Goal: Task Accomplishment & Management: Manage account settings

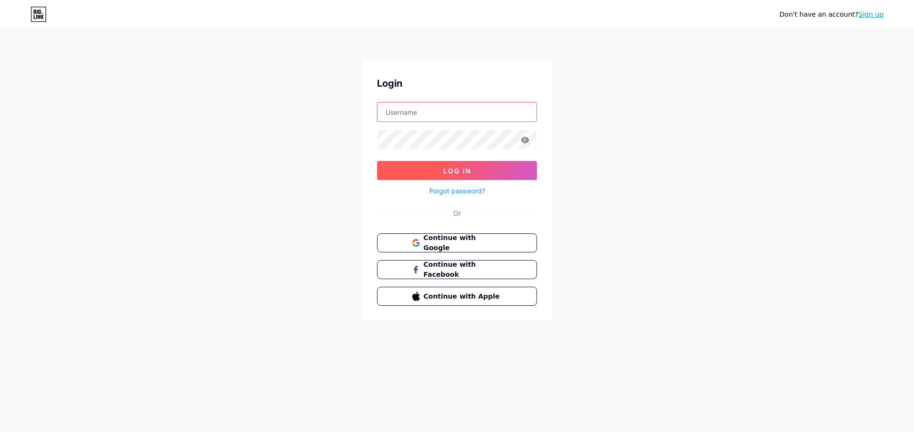
type input "iexplorelebanon"
click at [458, 165] on button "Log In" at bounding box center [457, 170] width 160 height 19
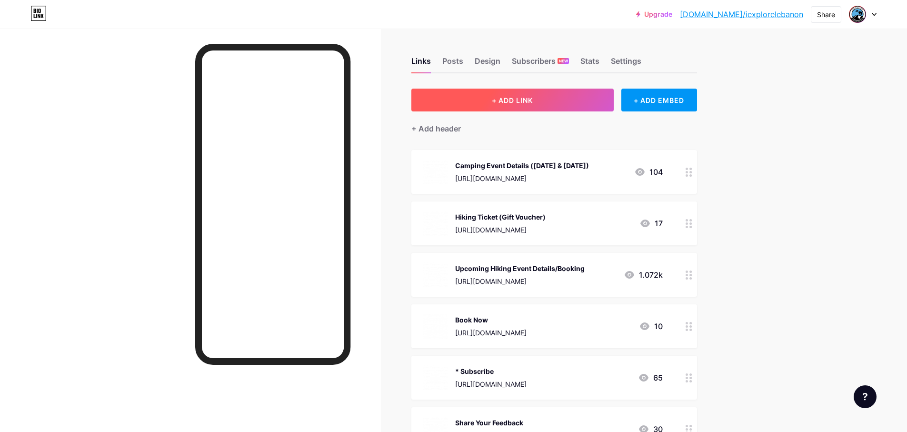
click at [528, 101] on span "+ ADD LINK" at bounding box center [512, 100] width 41 height 8
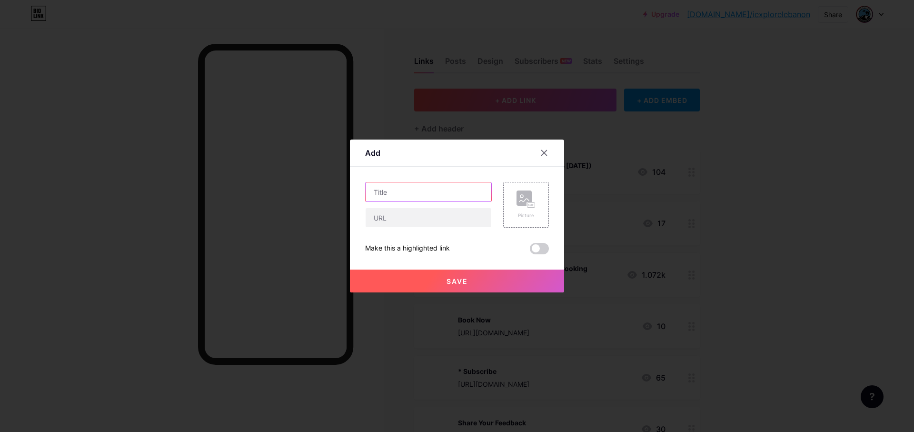
click at [434, 192] on input "text" at bounding box center [429, 191] width 126 height 19
type input "Antalya Adventure (22-27th September)"
click at [432, 212] on input "text" at bounding box center [429, 217] width 126 height 19
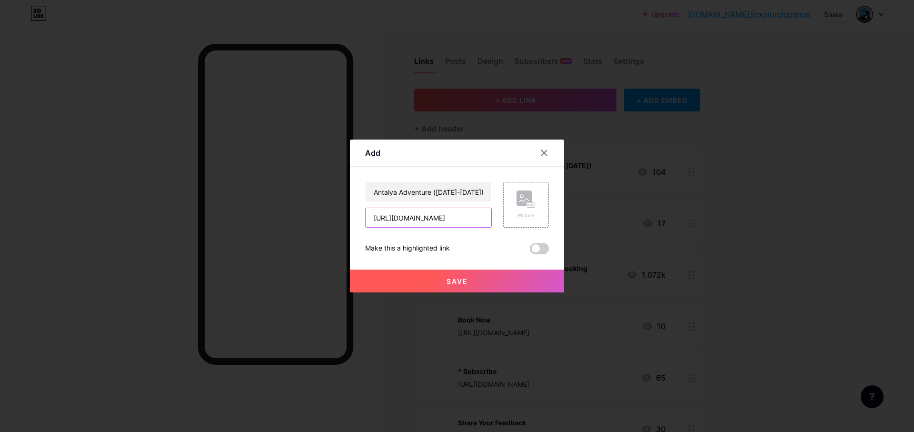
drag, startPoint x: 439, startPoint y: 219, endPoint x: 489, endPoint y: 220, distance: 49.5
click at [489, 220] on div "Antalya Adventure (22-27th September) https://bit.ly/iexplore-Camp8 Picture" at bounding box center [457, 205] width 184 height 46
type input "https://bit.ly/iexplore-UpcomingTravel"
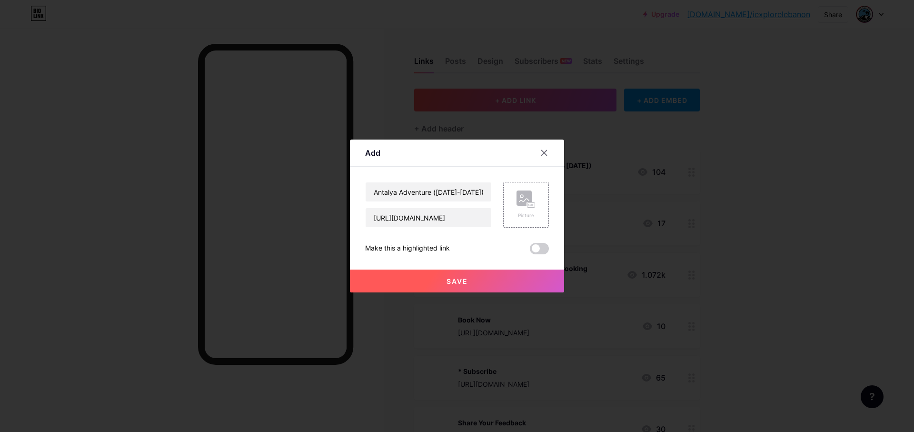
click at [480, 279] on button "Save" at bounding box center [457, 280] width 214 height 23
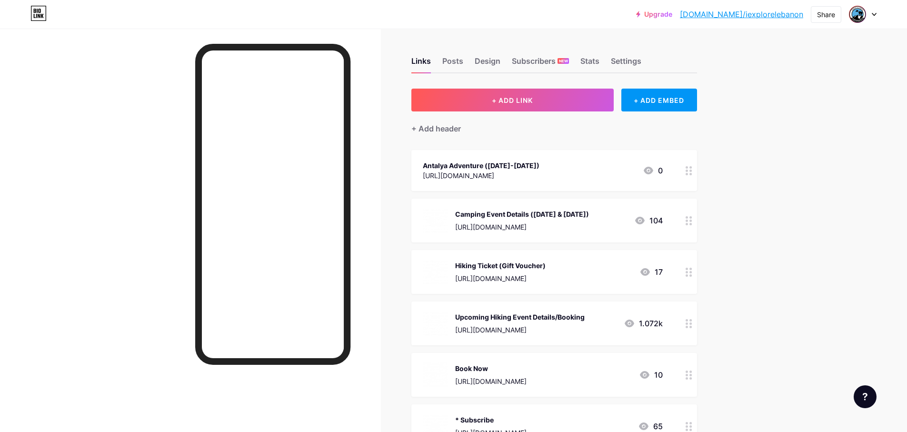
click at [568, 164] on div "Antalya Adventure (22-27th September) https://bit.ly/iexplore-UpcomingTravel 0" at bounding box center [543, 170] width 240 height 22
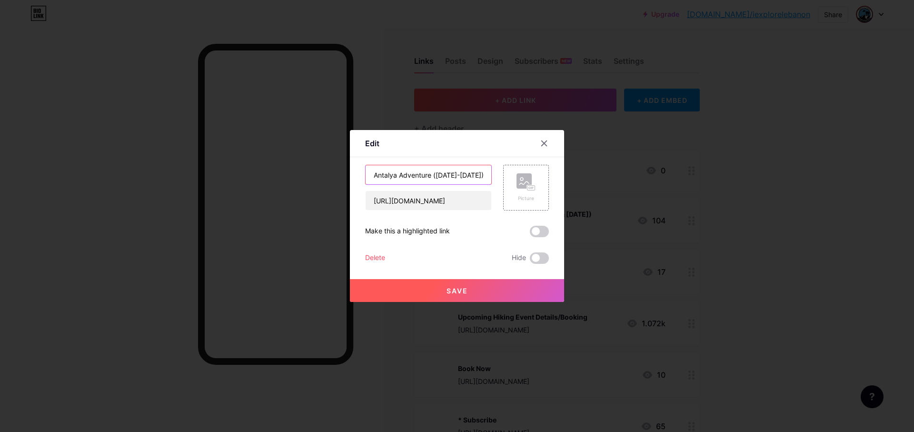
click at [429, 176] on input "Antalya Adventure (22-27th September)" at bounding box center [429, 174] width 126 height 19
drag, startPoint x: 474, startPoint y: 176, endPoint x: 488, endPoint y: 176, distance: 13.8
click at [488, 176] on input "Antalya Adventure Details (22-27th September)" at bounding box center [429, 174] width 126 height 19
click at [470, 174] on input "Antalya Adventure Details (22-27th September)" at bounding box center [429, 174] width 126 height 19
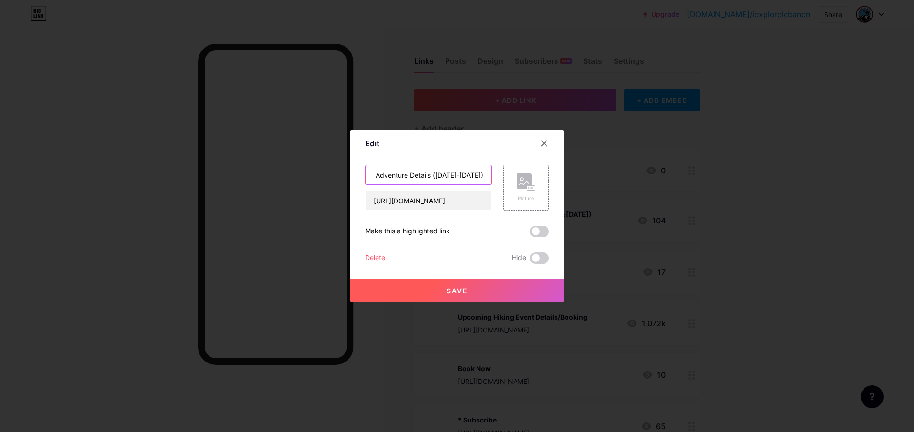
type input "Antalya Adventure Details (22-27th September)"
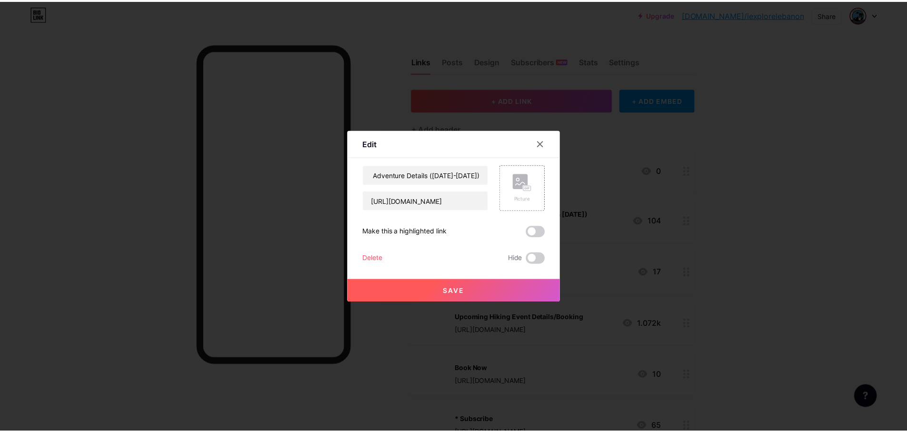
scroll to position [0, 0]
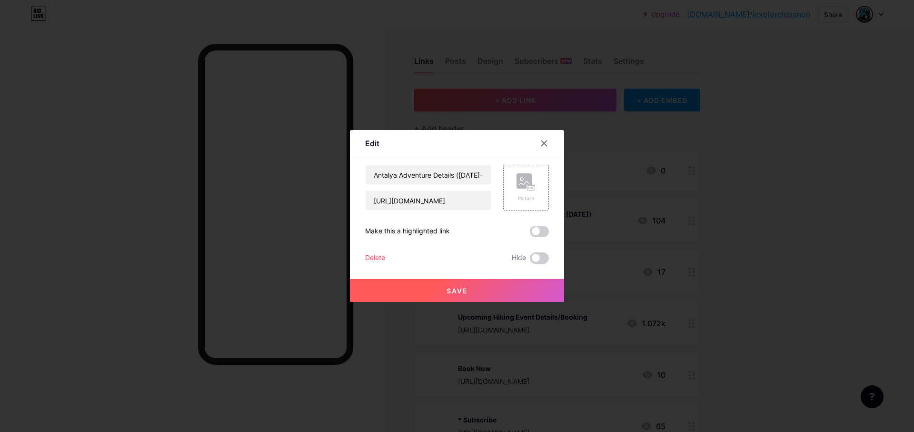
click at [460, 293] on span "Save" at bounding box center [457, 291] width 21 height 8
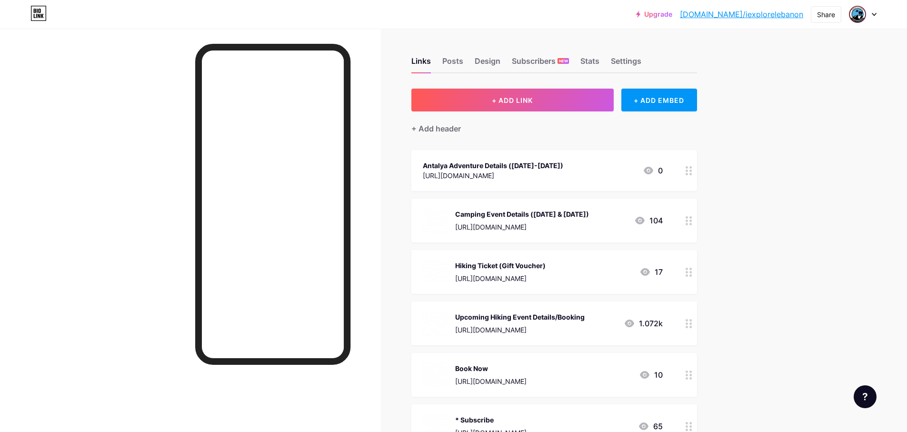
click at [563, 172] on div "https://bit.ly/iexplore-UpcomingTravel" at bounding box center [493, 175] width 140 height 10
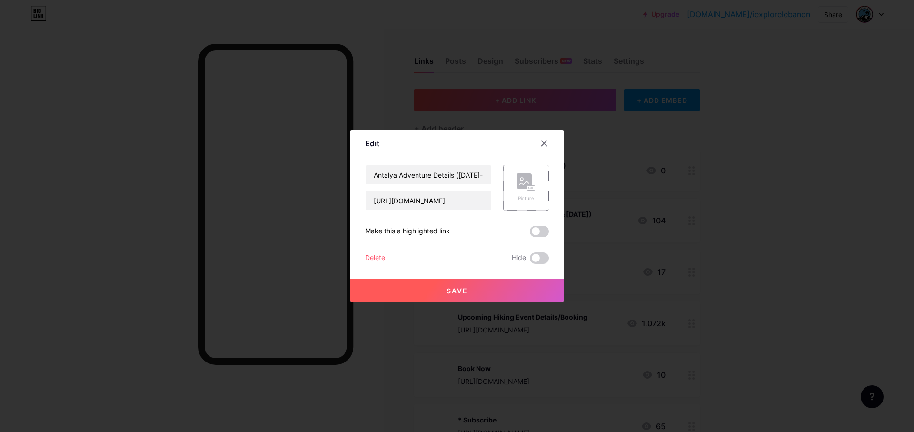
click at [531, 183] on icon at bounding box center [526, 182] width 19 height 18
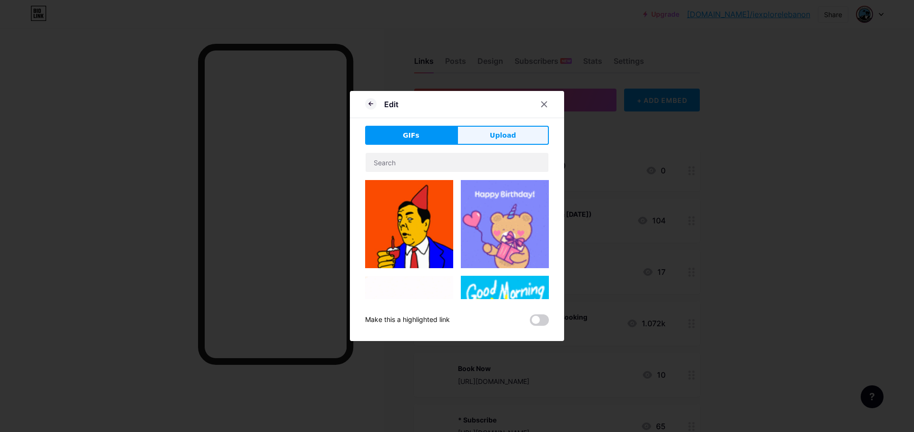
click at [475, 134] on button "Upload" at bounding box center [503, 135] width 92 height 19
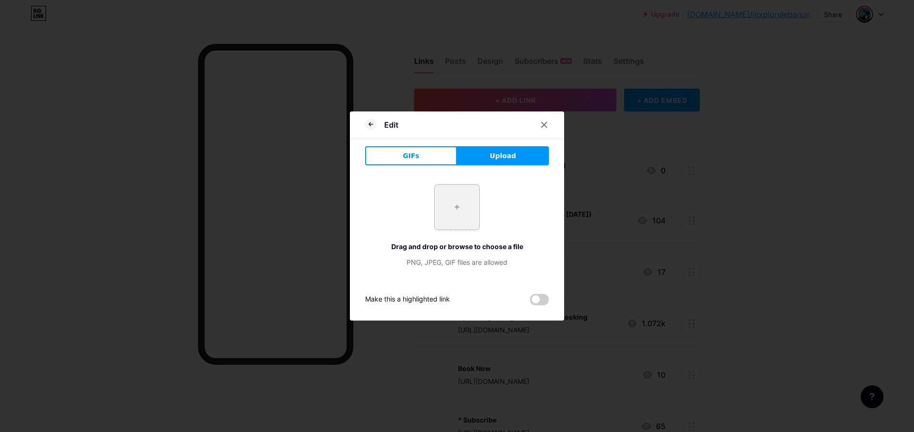
click at [454, 206] on input "file" at bounding box center [457, 207] width 45 height 45
type input "C:\fakepath\travel-white.png"
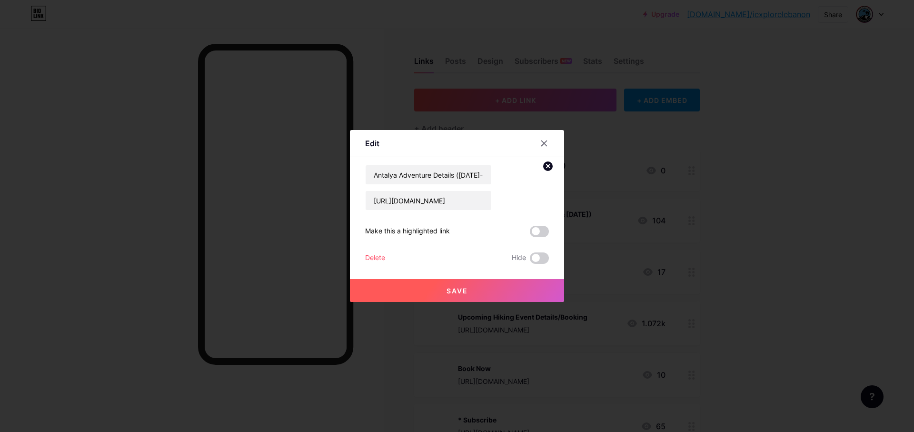
click at [498, 288] on button "Save" at bounding box center [457, 290] width 214 height 23
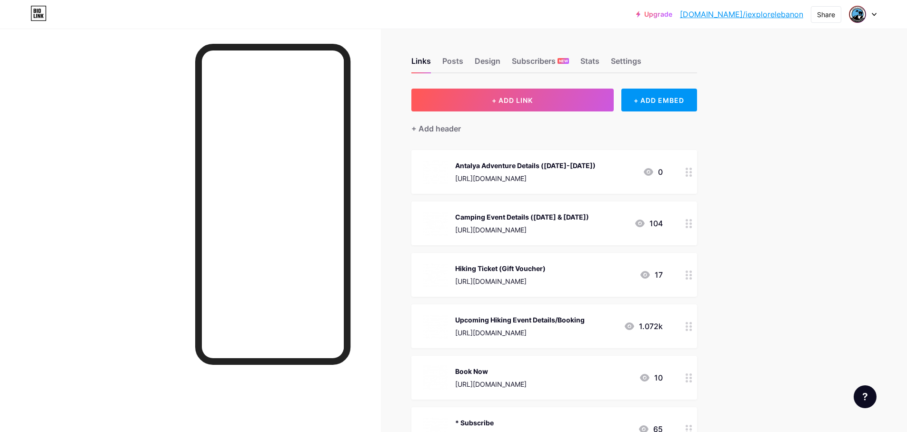
click at [589, 175] on div "https://bit.ly/iexplore-UpcomingTravel" at bounding box center [525, 178] width 140 height 10
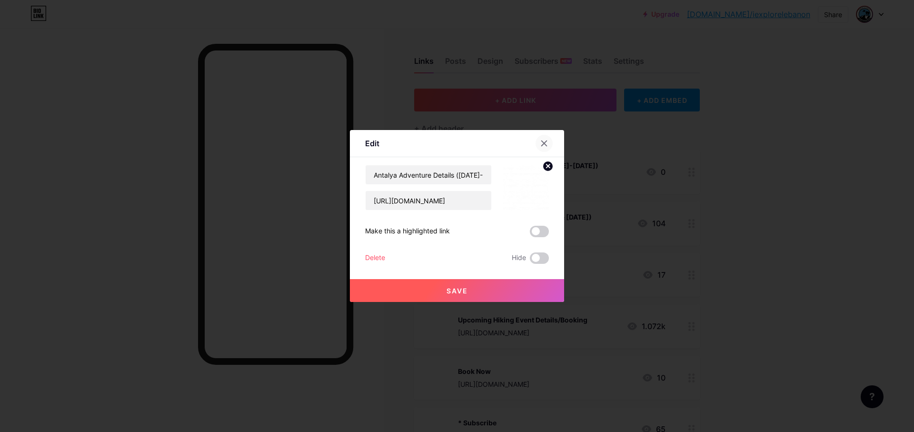
click at [545, 142] on div at bounding box center [544, 143] width 17 height 17
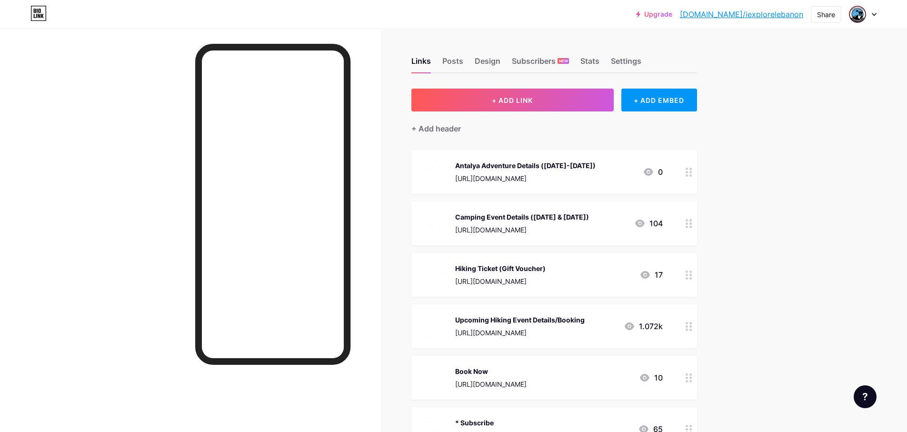
click at [761, 11] on link "[DOMAIN_NAME]/iexplorelebanon" at bounding box center [741, 14] width 123 height 11
click at [553, 171] on div "Antalya Adventure Details (22-27th September) https://bit.ly/iexplore-UpcomingT…" at bounding box center [525, 171] width 140 height 25
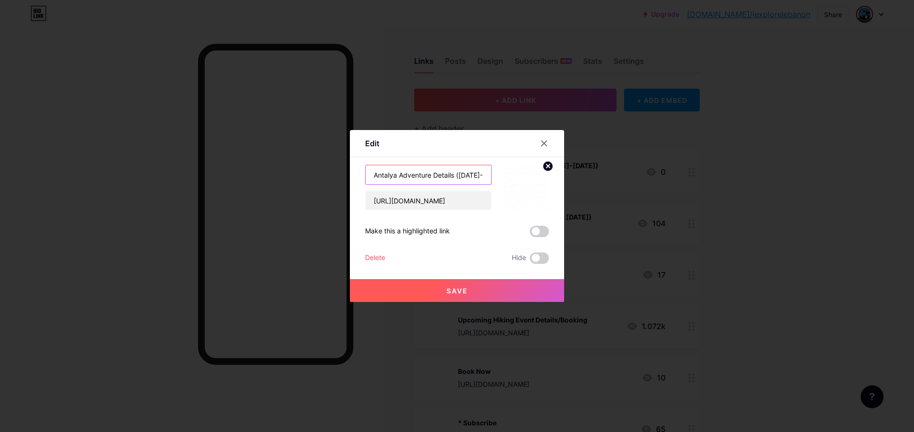
click at [416, 176] on input "Antalya Adventure Details (22-27th September)" at bounding box center [429, 174] width 126 height 19
type input "Antalya Trip Details (22-27th September)"
click at [447, 290] on span "Save" at bounding box center [457, 291] width 21 height 8
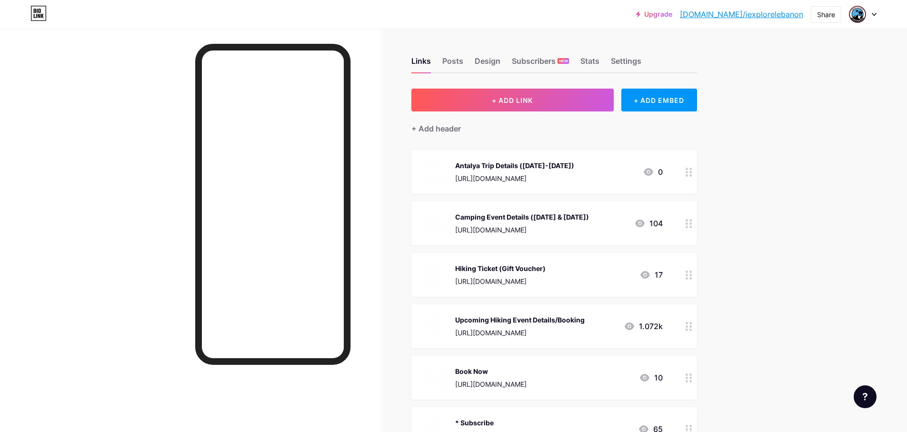
click at [553, 175] on div "https://bit.ly/iexplore-UpcomingTravel" at bounding box center [514, 178] width 119 height 10
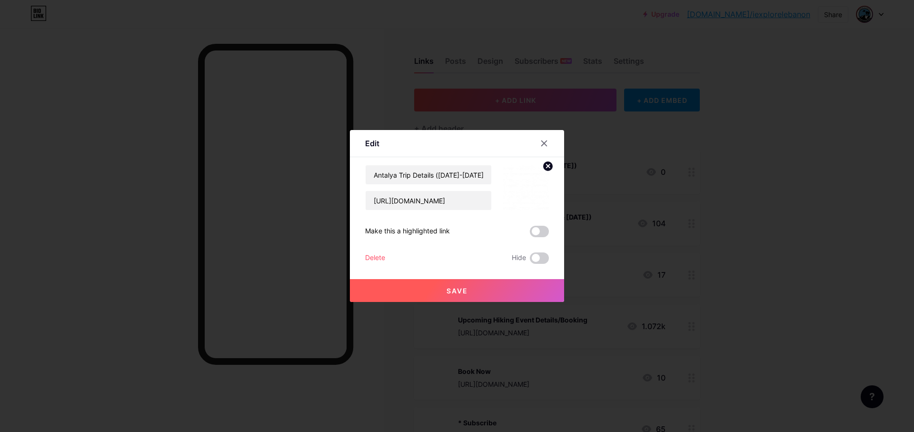
click at [537, 235] on span at bounding box center [539, 231] width 19 height 11
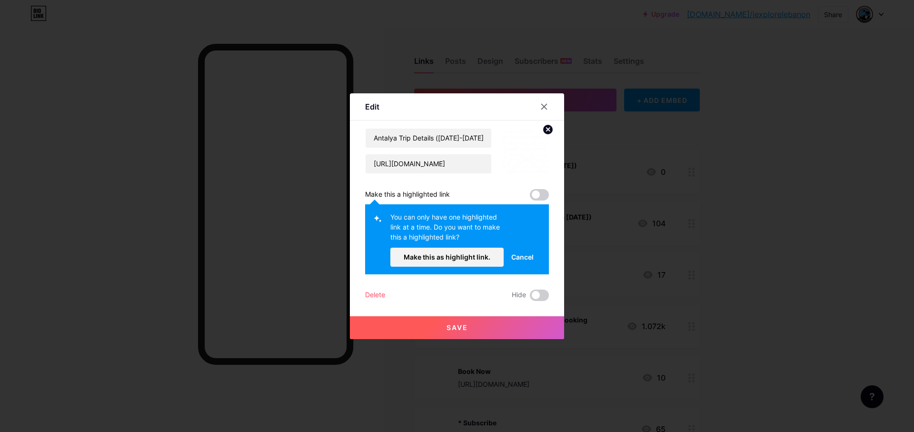
click at [535, 195] on span at bounding box center [539, 194] width 19 height 11
click at [519, 258] on span "Cancel" at bounding box center [522, 257] width 22 height 10
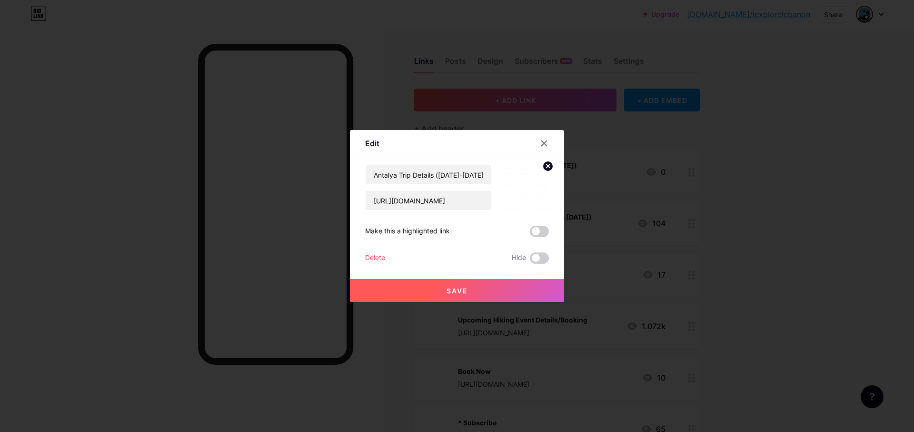
click at [530, 232] on span at bounding box center [539, 231] width 19 height 11
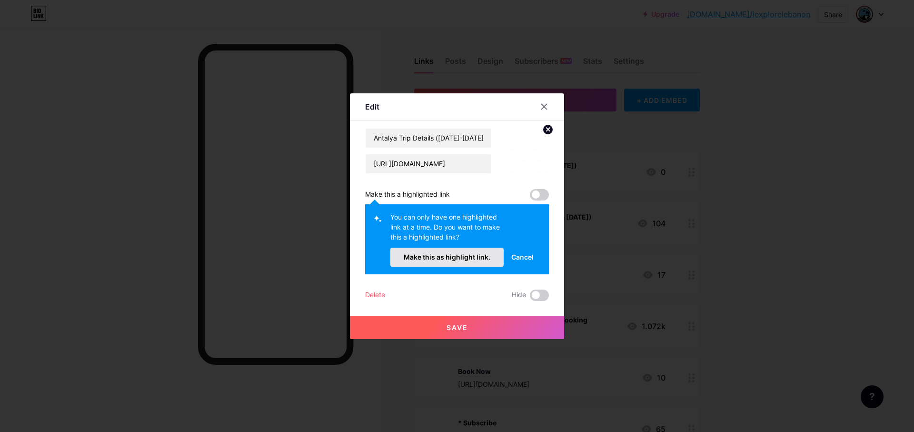
click at [474, 260] on span "Make this as highlight link." at bounding box center [447, 257] width 87 height 8
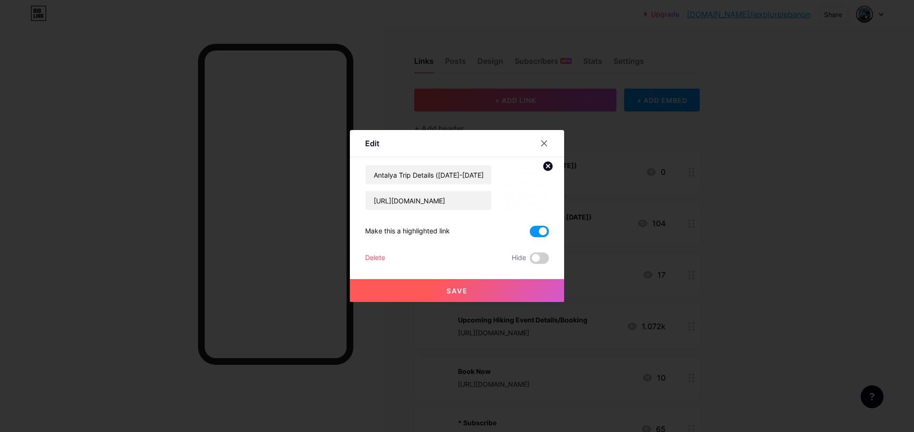
click at [474, 289] on button "Save" at bounding box center [457, 290] width 214 height 23
